Goal: Information Seeking & Learning: Learn about a topic

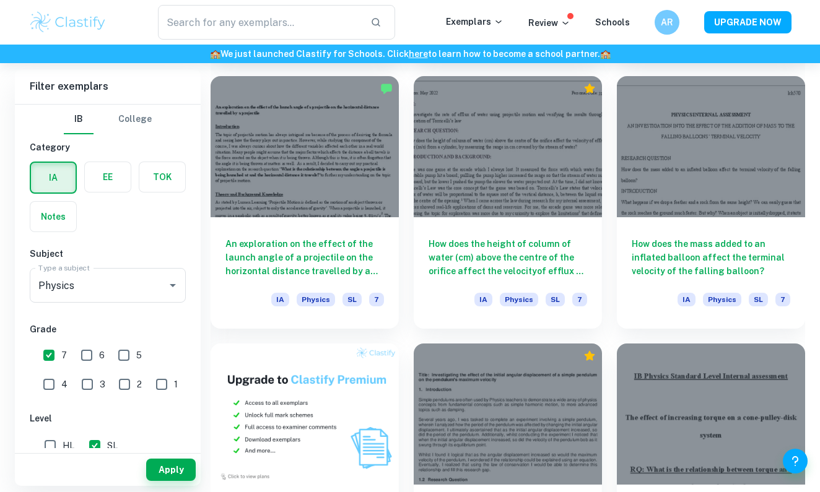
scroll to position [609, 0]
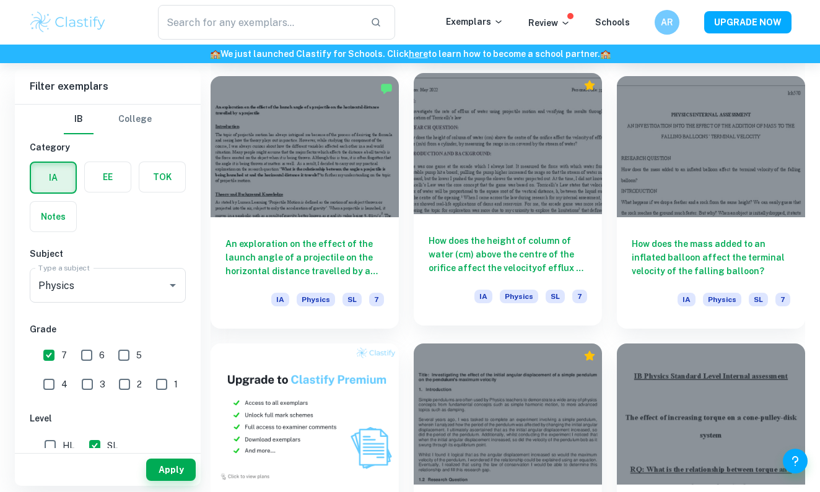
click at [435, 216] on div "How does the height of column of water (cm) above the centre of the orifice aff…" at bounding box center [508, 269] width 188 height 111
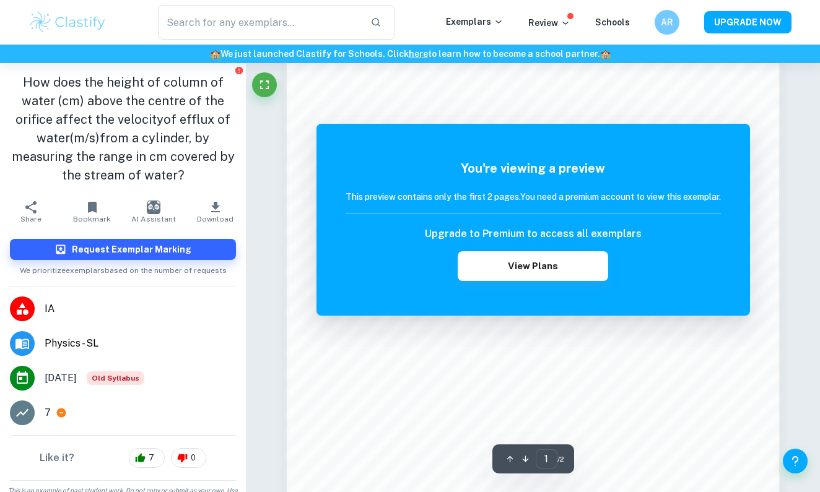
scroll to position [828, 0]
click at [522, 164] on h5 "You're viewing a preview" at bounding box center [533, 168] width 375 height 19
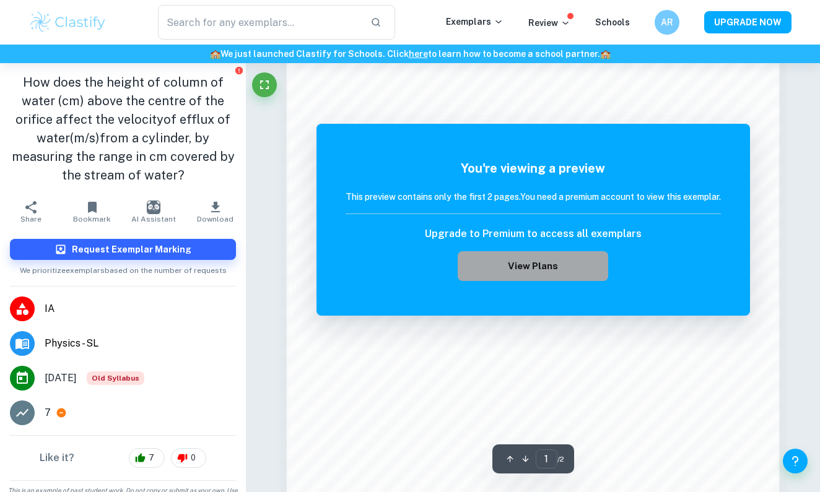
click at [500, 258] on button "View Plans" at bounding box center [533, 266] width 150 height 30
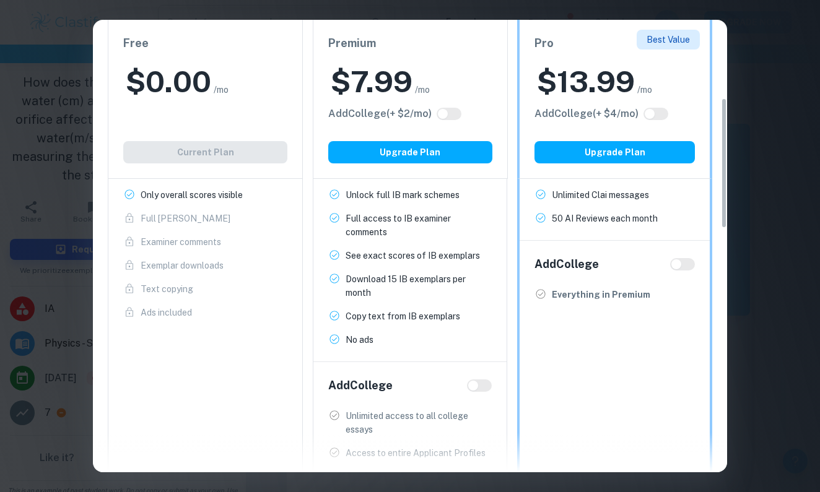
scroll to position [269, 0]
click at [725, 47] on div "Easily Ace Your IB Coursework & Crush College Essays. Get Clastify Premium Get …" at bounding box center [410, 182] width 634 height 802
click at [745, 47] on div "Easily Ace Your IB Coursework & Crush College Essays. Get Clastify Premium Get …" at bounding box center [410, 246] width 820 height 492
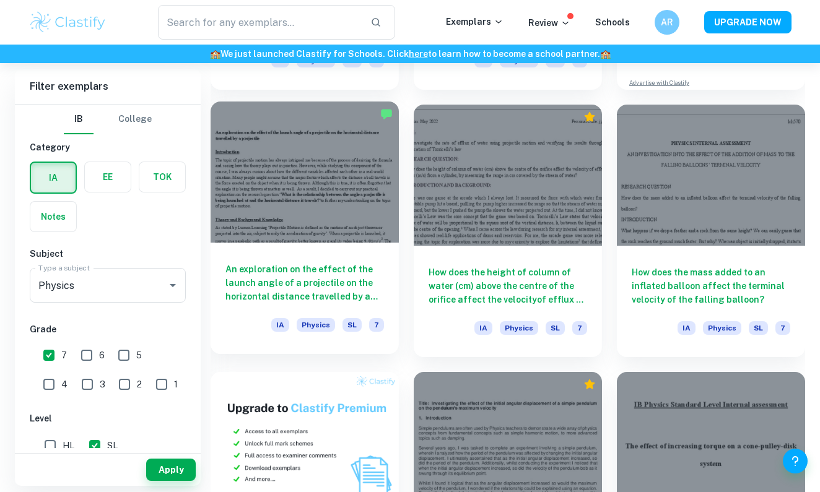
scroll to position [577, 0]
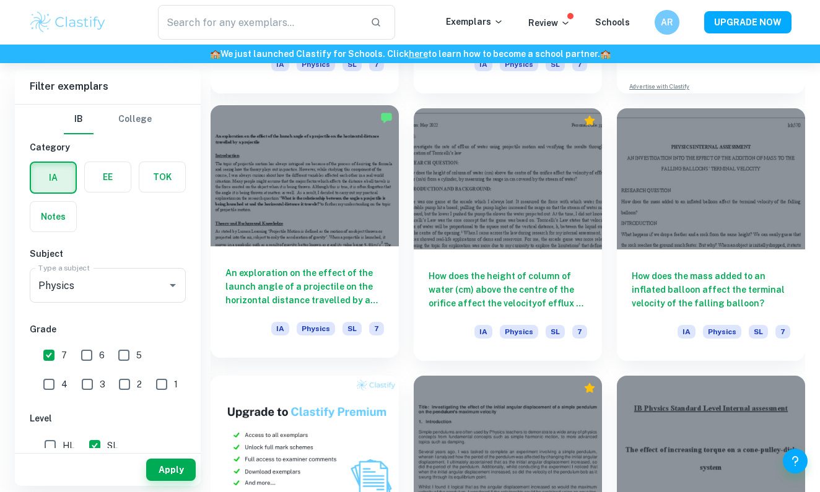
click at [352, 243] on div at bounding box center [305, 175] width 188 height 141
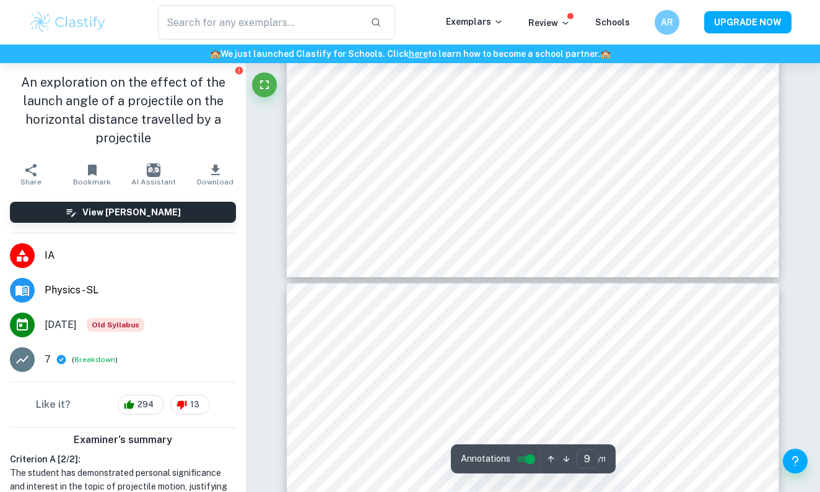
scroll to position [6346, 0]
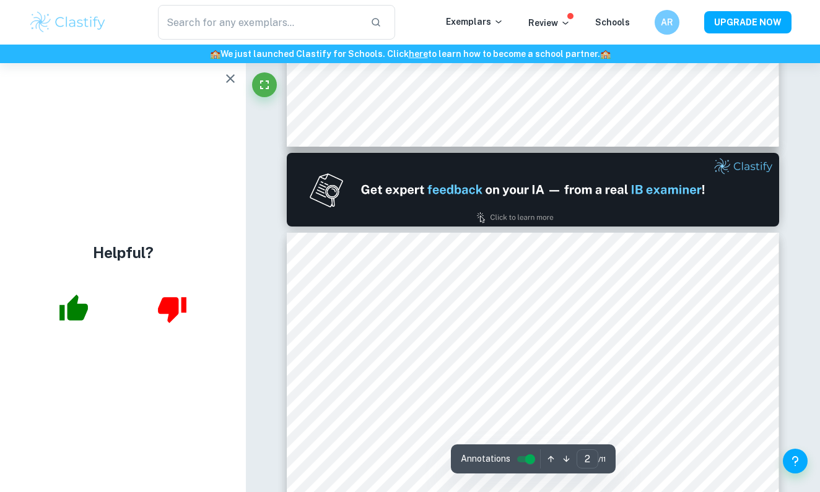
type input "1"
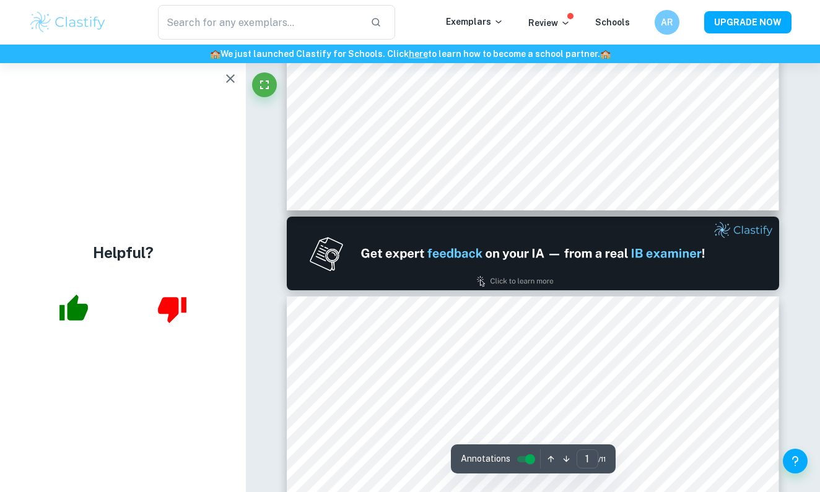
scroll to position [548, 0]
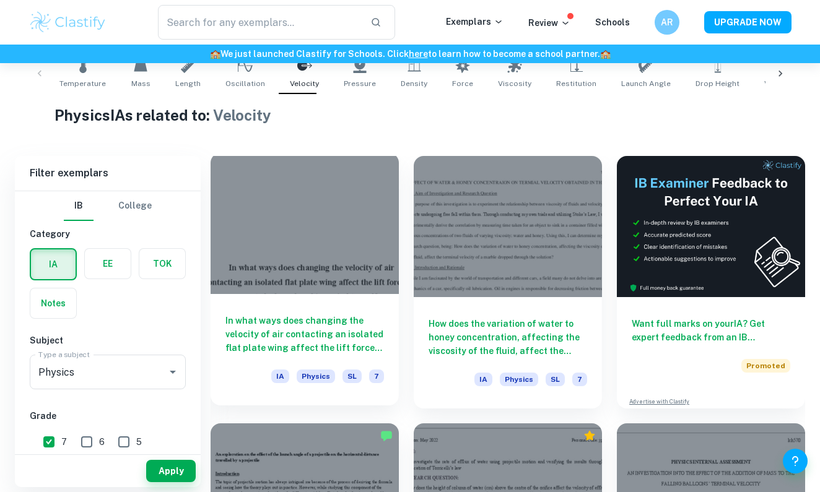
scroll to position [263, 0]
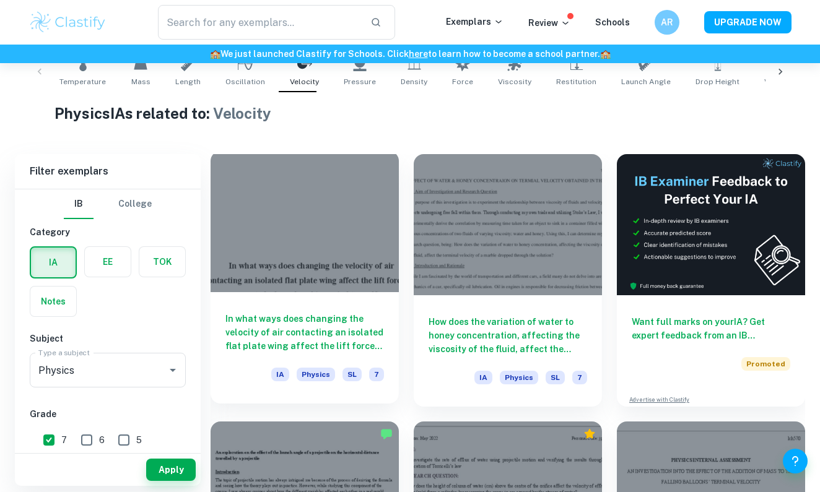
click at [336, 265] on div at bounding box center [305, 221] width 188 height 141
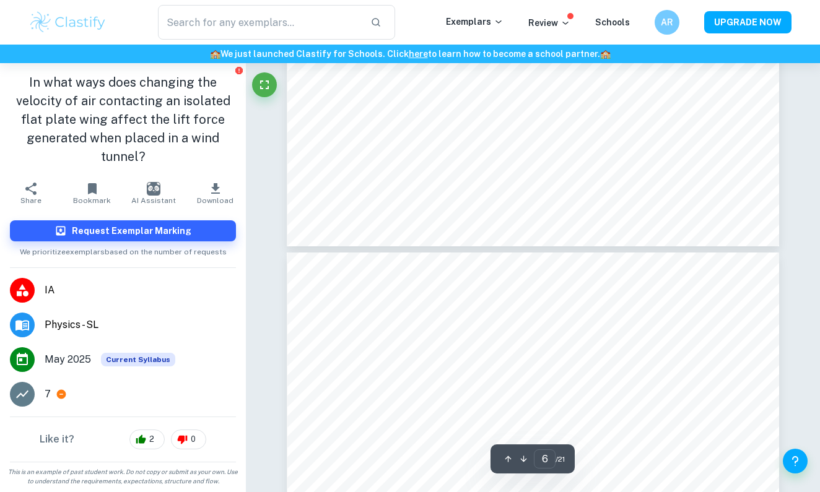
type input "5"
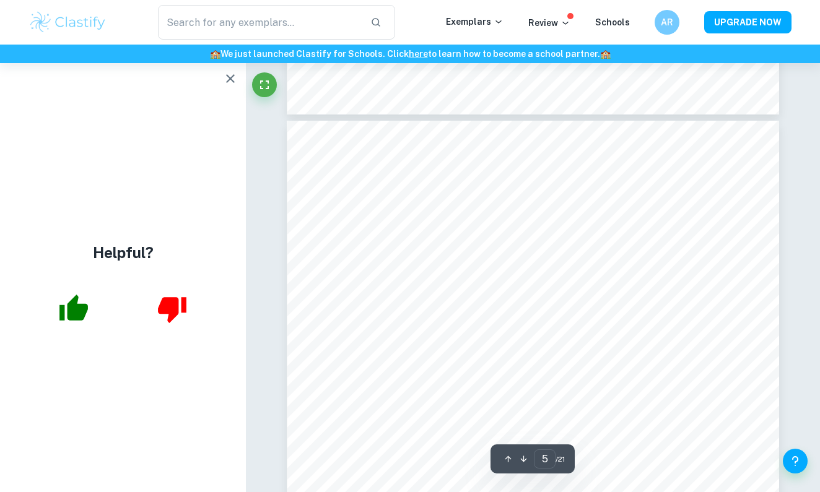
scroll to position [2687, 0]
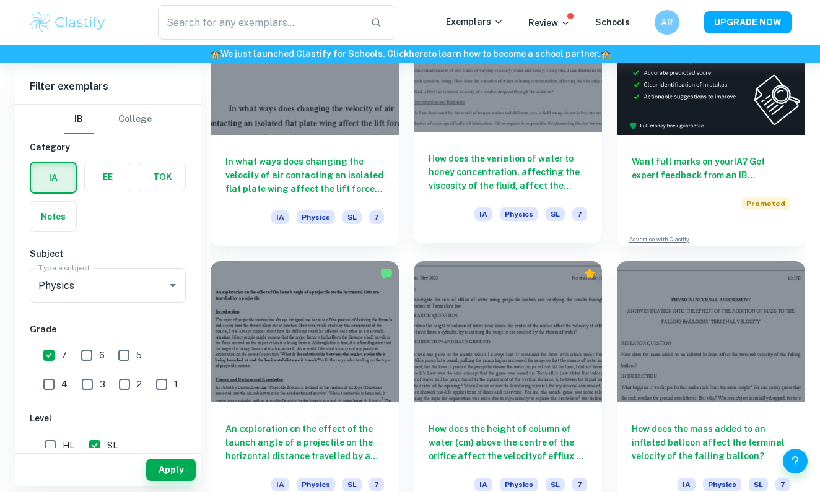
scroll to position [425, 0]
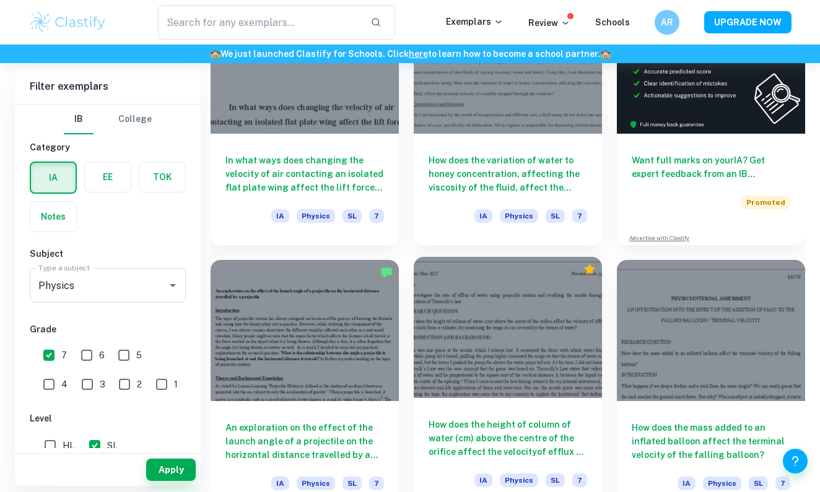
click at [514, 324] on div at bounding box center [508, 327] width 188 height 141
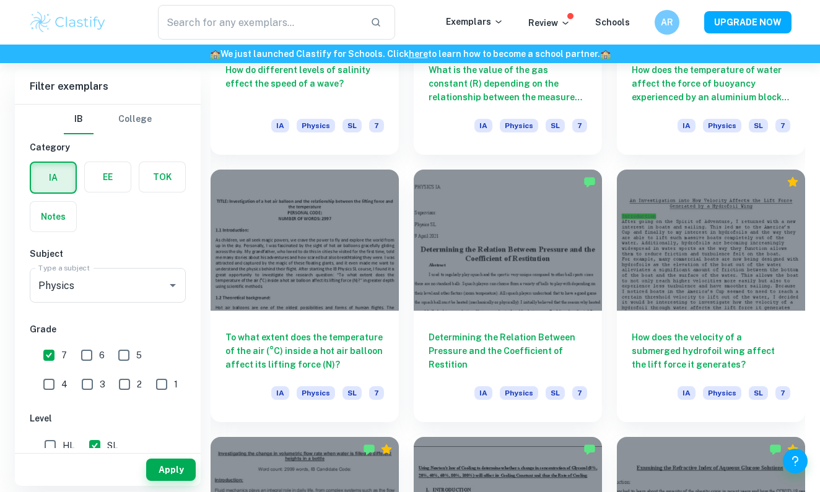
scroll to position [1322, 0]
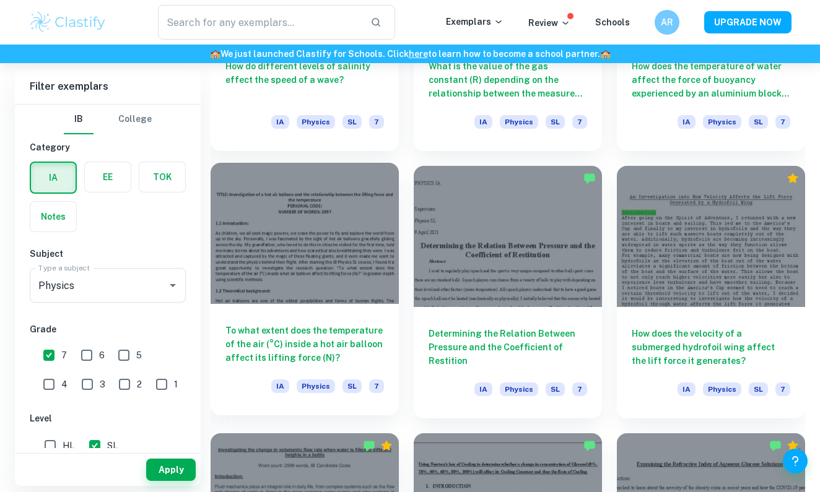
drag, startPoint x: 369, startPoint y: 209, endPoint x: 390, endPoint y: 208, distance: 21.1
click at [390, 208] on div at bounding box center [305, 233] width 188 height 141
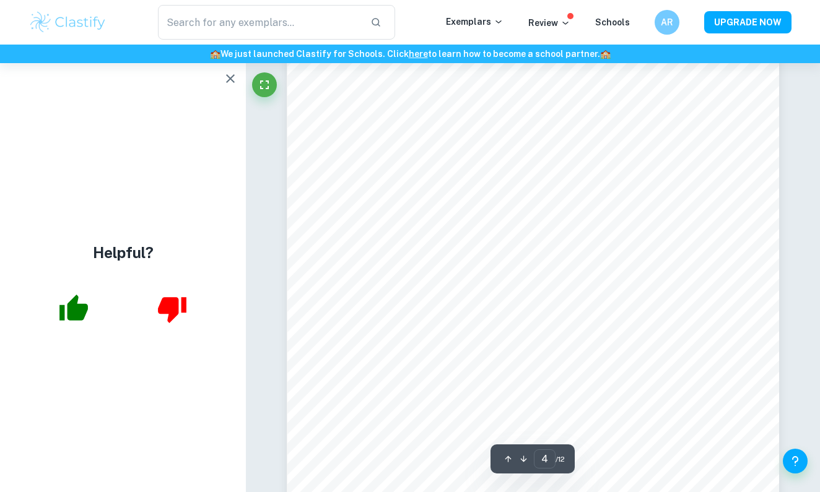
scroll to position [2453, 0]
type input "3"
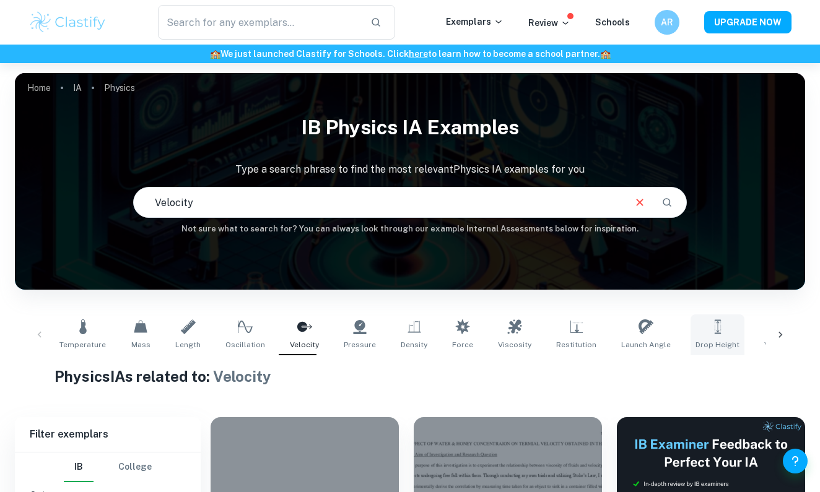
click at [710, 328] on icon at bounding box center [717, 327] width 15 height 15
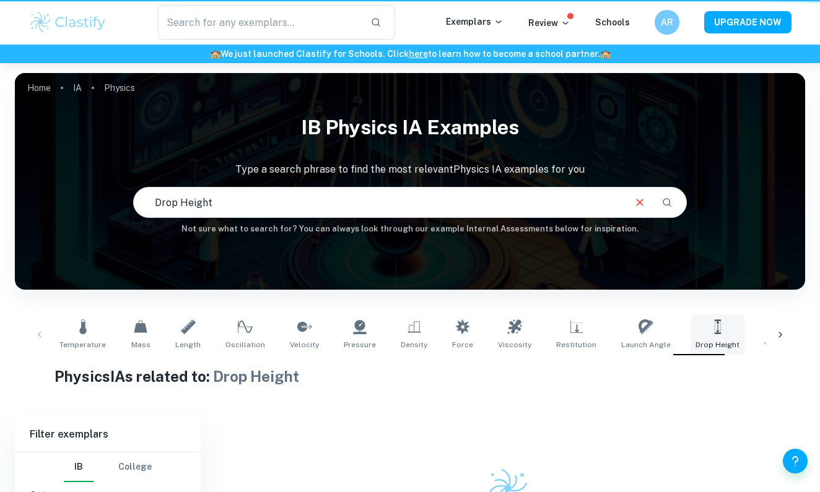
type input "Drop Height"
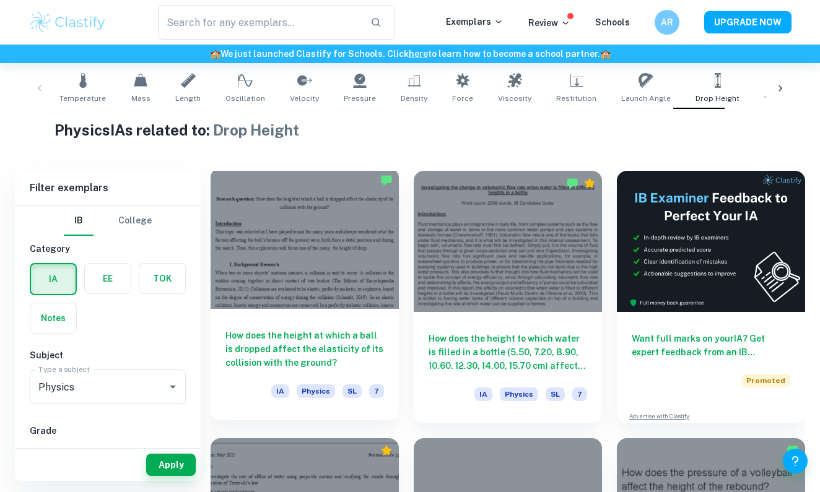
scroll to position [255, 0]
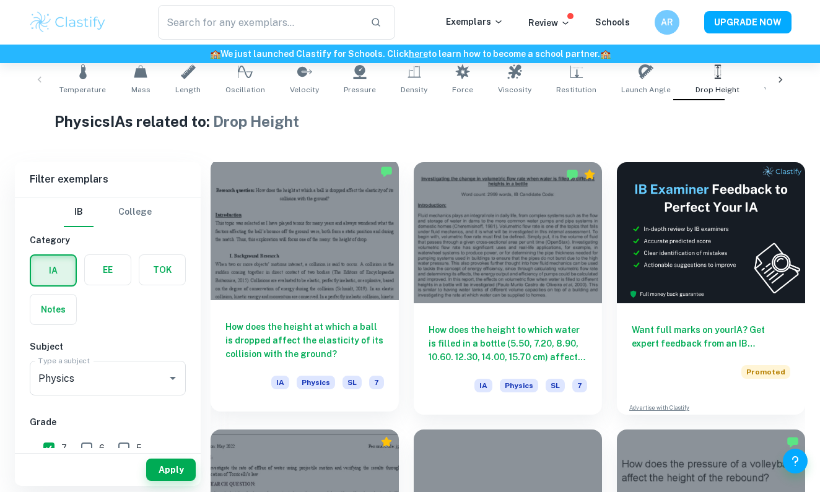
click at [346, 228] on div at bounding box center [305, 229] width 188 height 141
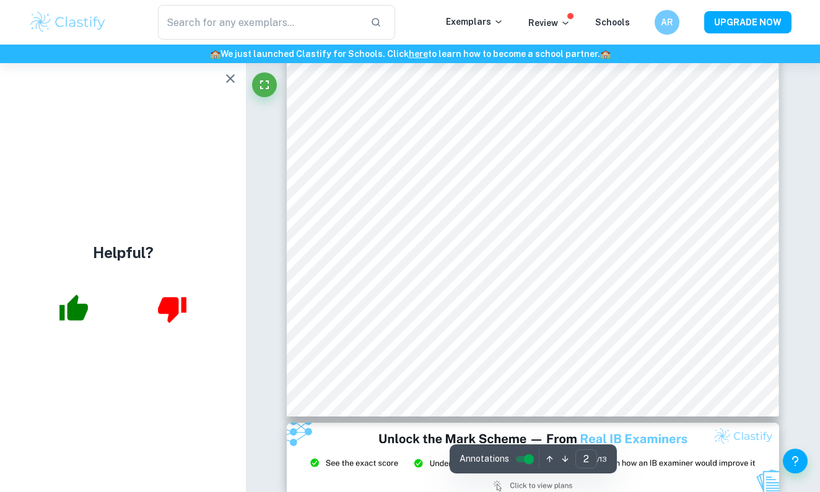
scroll to position [1139, 0]
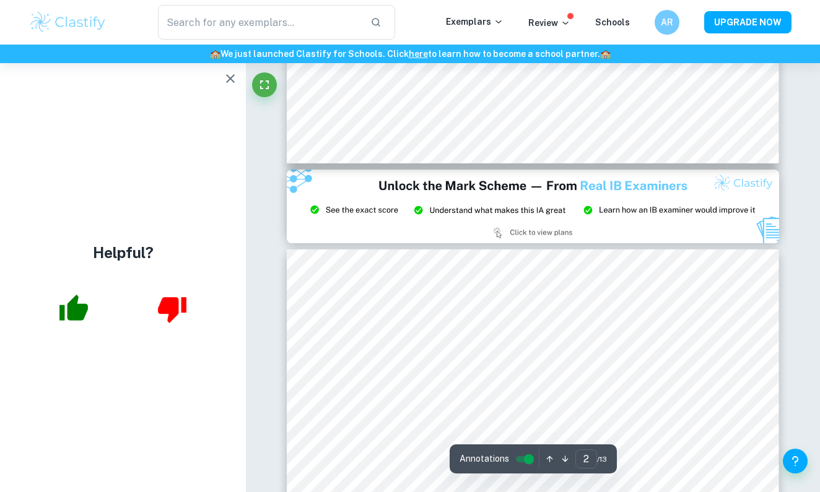
type input "3"
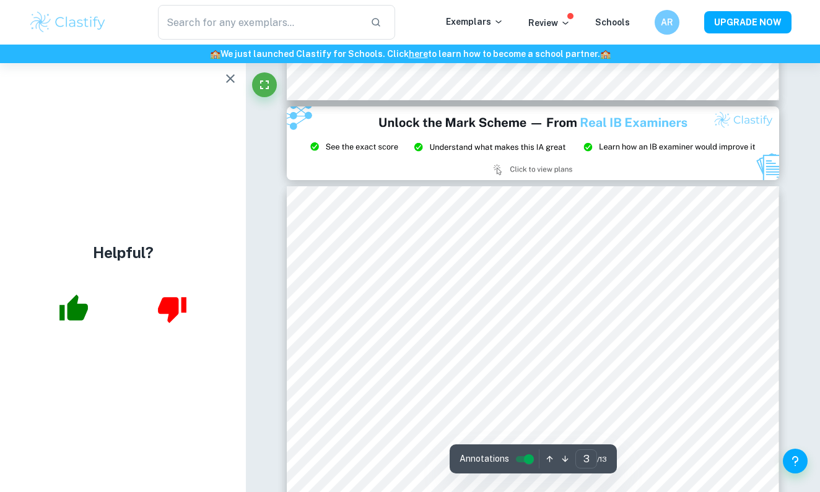
scroll to position [1464, 0]
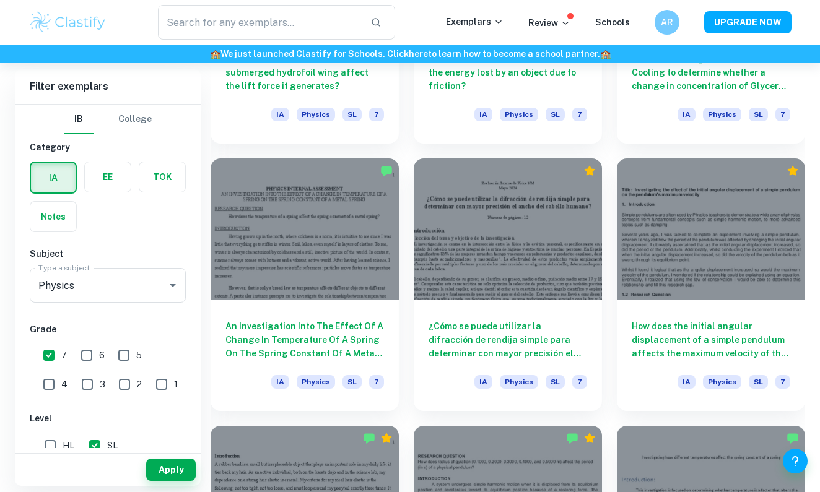
scroll to position [2669, 0]
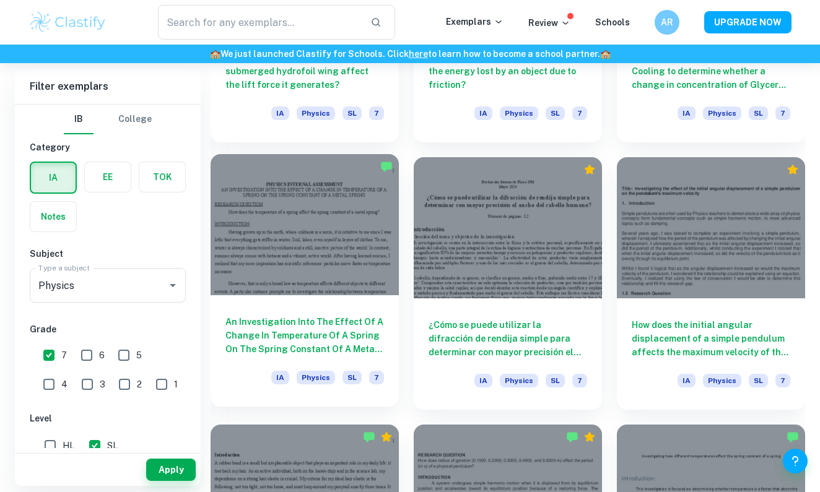
click at [352, 250] on div at bounding box center [305, 224] width 188 height 141
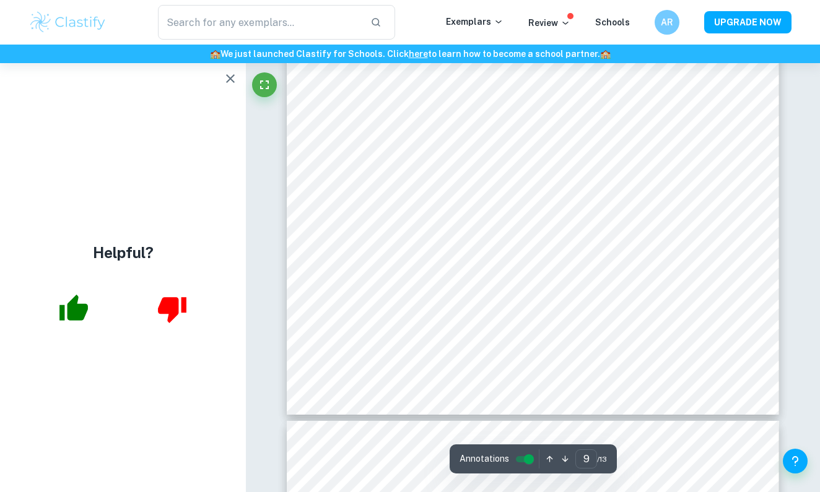
scroll to position [5959, 0]
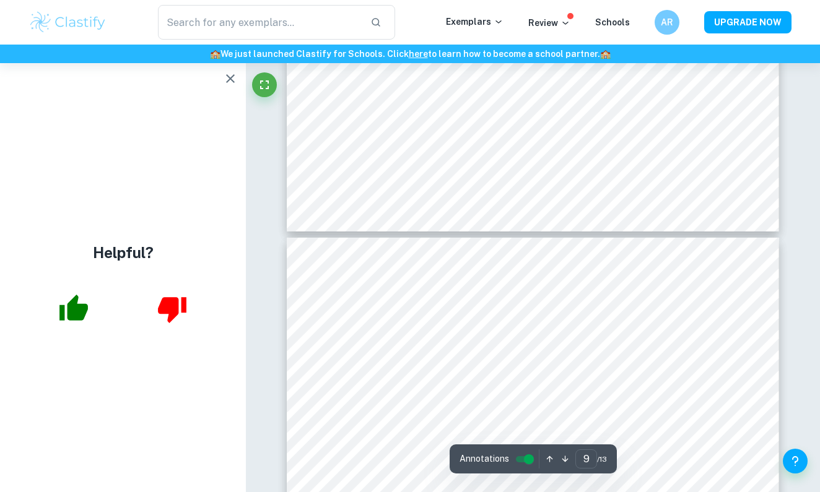
type input "10"
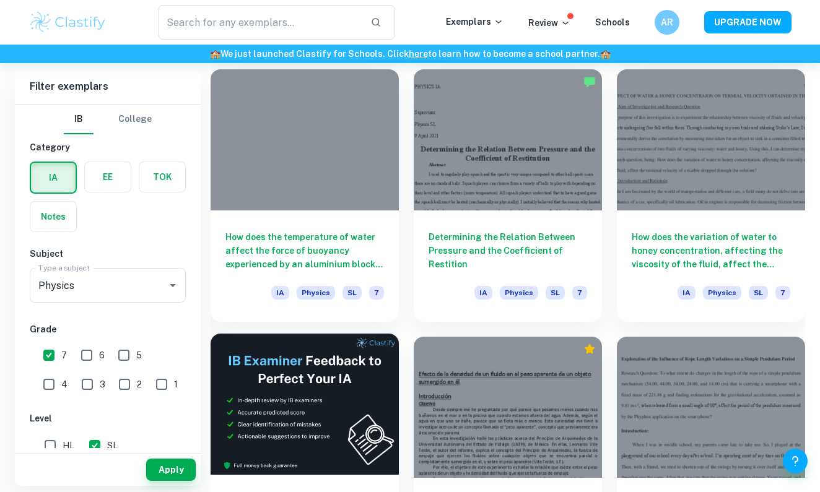
scroll to position [1684, 0]
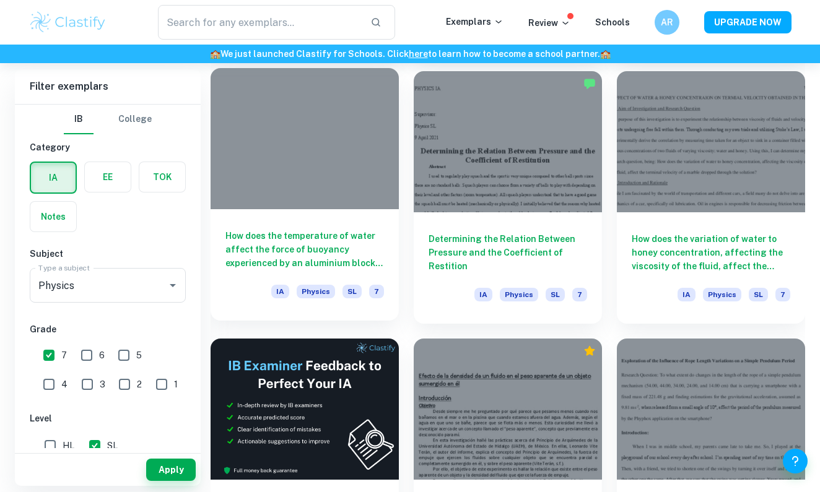
click at [348, 232] on h6 "How does the temperature of water affect the force of buoyancy experienced by a…" at bounding box center [304, 249] width 159 height 41
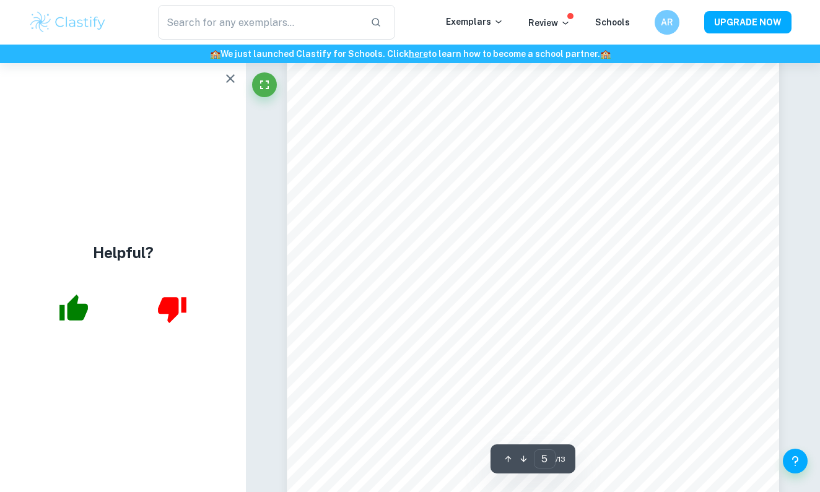
scroll to position [2994, 0]
type input "4"
